Goal: Task Accomplishment & Management: Manage account settings

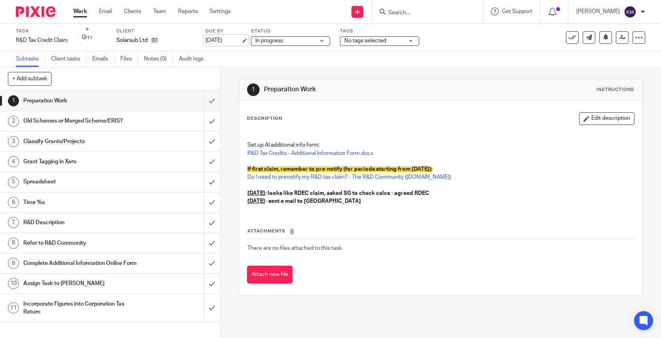
click at [228, 40] on link "22 Sep 2025" at bounding box center [223, 40] width 36 height 8
click at [38, 14] on img at bounding box center [36, 11] width 40 height 11
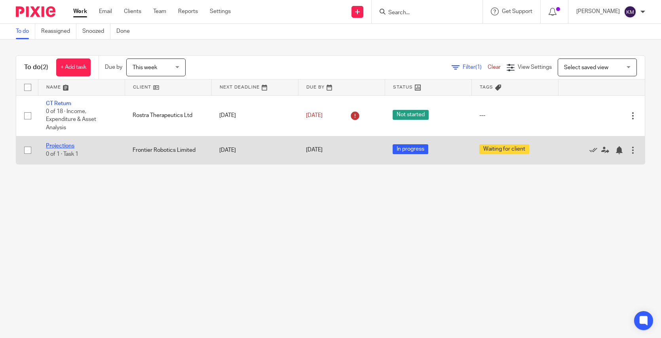
click at [60, 144] on link "Projections" at bounding box center [60, 146] width 28 height 6
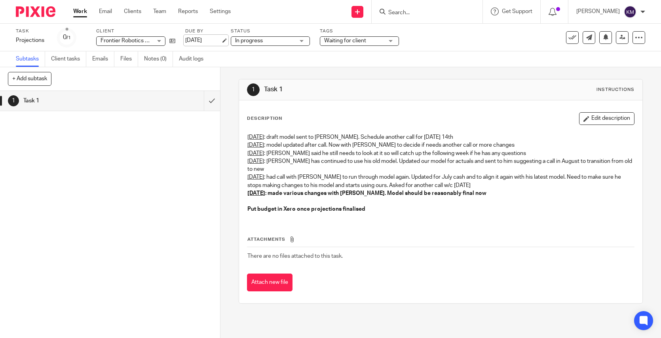
click at [196, 42] on link "[DATE]" at bounding box center [203, 40] width 36 height 8
click at [51, 11] on img at bounding box center [36, 11] width 40 height 11
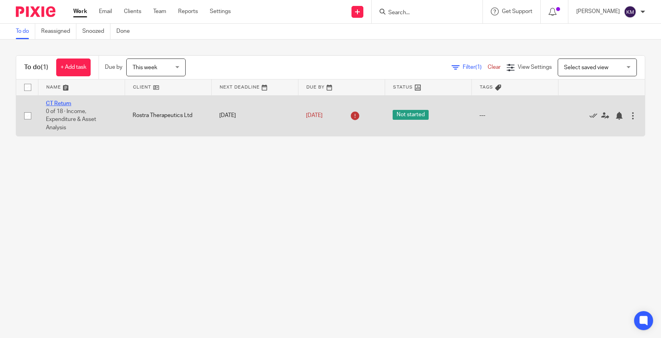
click at [59, 101] on link "CT Return" at bounding box center [58, 104] width 25 height 6
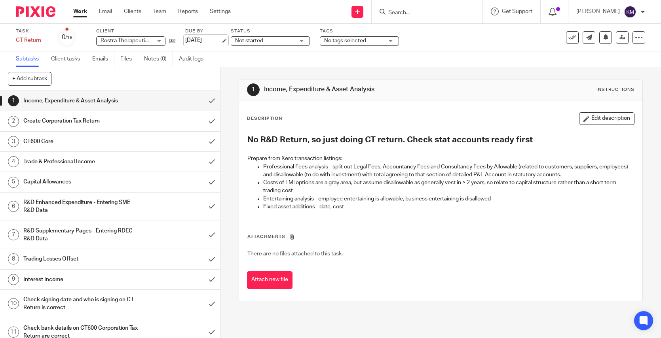
click at [201, 40] on link "15 Sep 2025" at bounding box center [203, 40] width 36 height 8
click at [35, 12] on img at bounding box center [36, 11] width 40 height 11
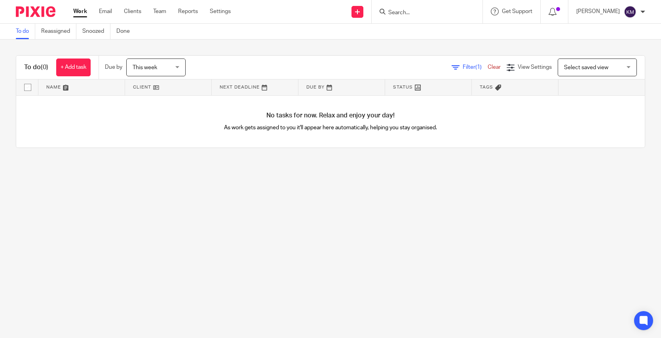
click at [169, 67] on span "This week" at bounding box center [154, 67] width 42 height 17
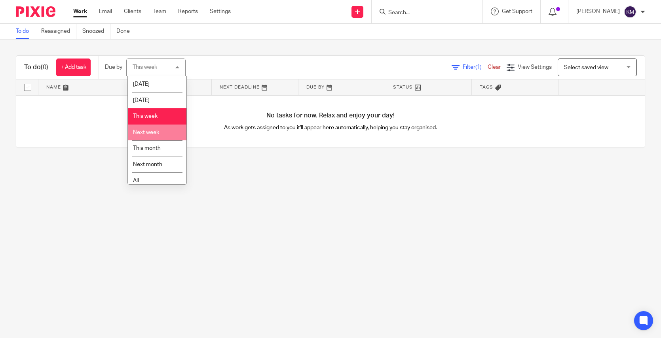
click at [150, 129] on li "Next week" at bounding box center [157, 133] width 59 height 16
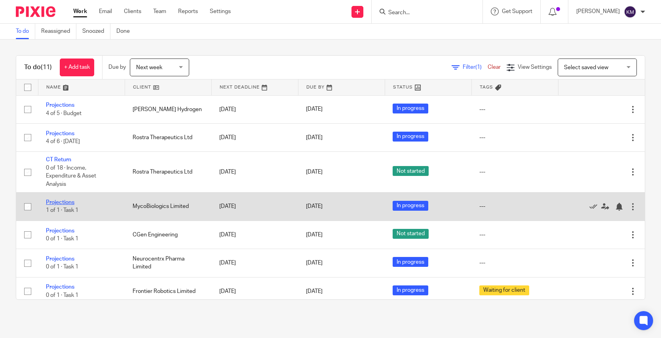
click at [63, 202] on link "Projections" at bounding box center [60, 203] width 28 height 6
